Goal: Navigation & Orientation: Find specific page/section

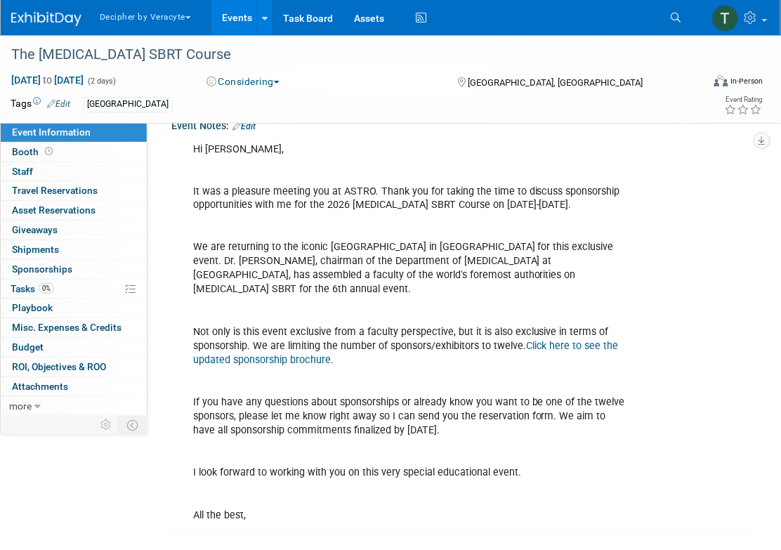
click at [222, 22] on link "Events" at bounding box center [236, 17] width 51 height 35
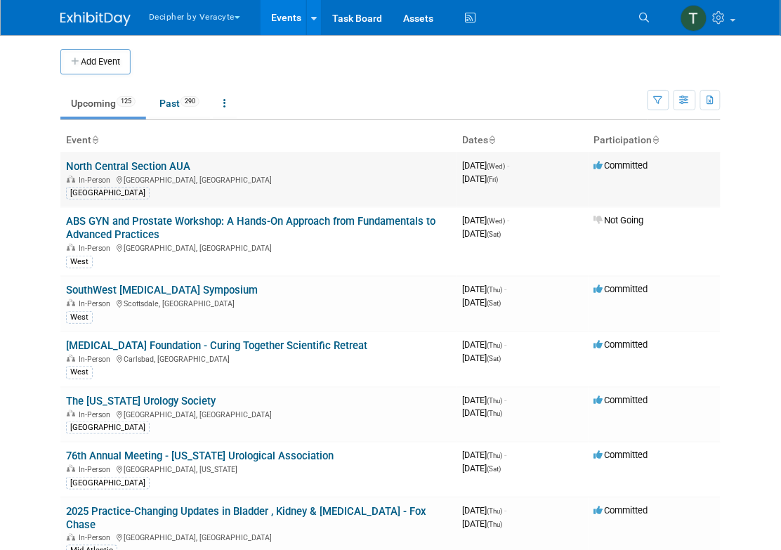
click at [158, 183] on div "In-Person Chicago, IL" at bounding box center [258, 178] width 385 height 11
click at [158, 171] on link "North Central Section AUA" at bounding box center [128, 166] width 124 height 13
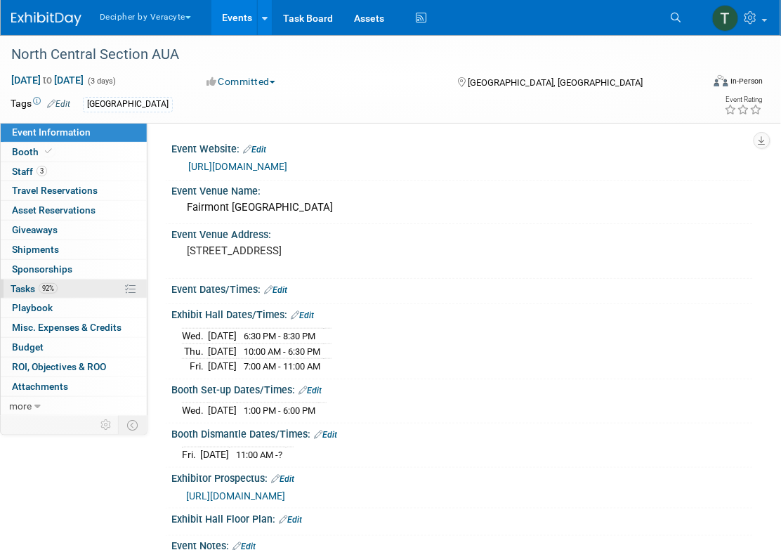
click at [98, 280] on link "92% Tasks 92%" at bounding box center [74, 289] width 146 height 19
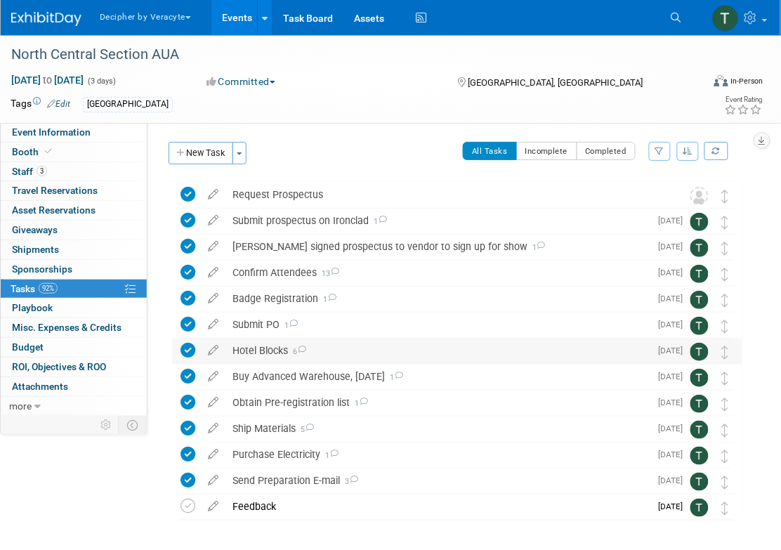
click at [250, 343] on div "Hotel Blocks 6" at bounding box center [437, 351] width 425 height 24
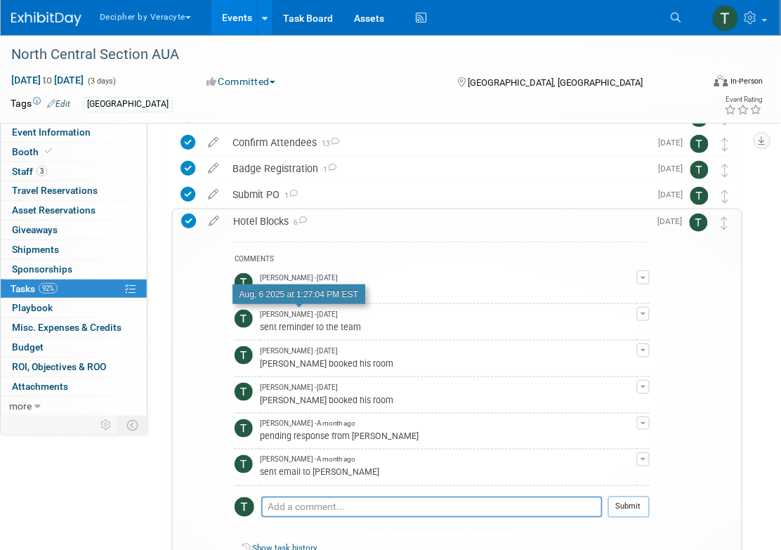
scroll to position [125, 0]
